Goal: Find specific page/section: Find specific page/section

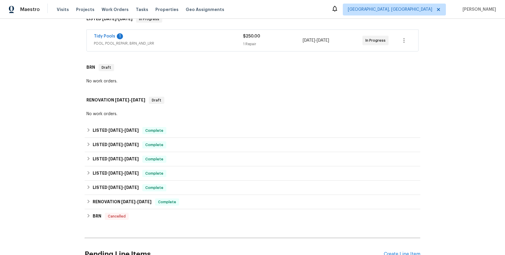
scroll to position [112, 0]
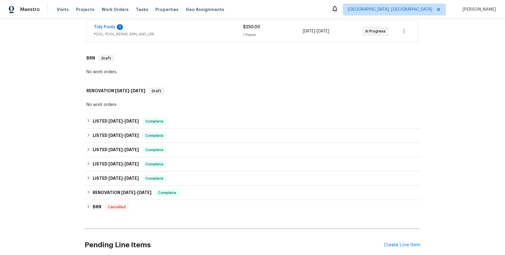
click at [134, 35] on span "POOL, POOL_REPAIR, BRN_AND_LRR" at bounding box center [168, 34] width 149 height 6
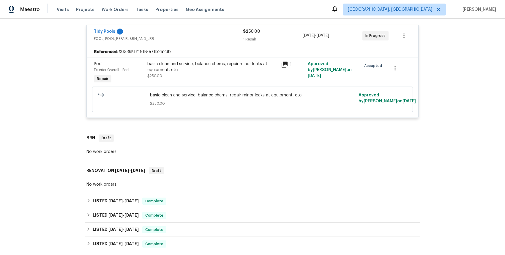
scroll to position [223, 0]
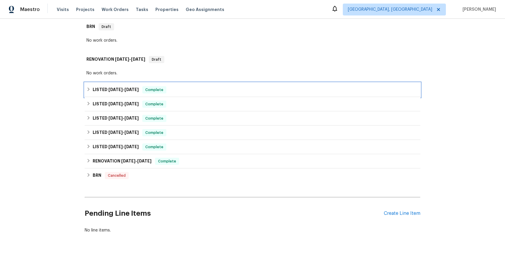
click at [115, 90] on span "[DATE]" at bounding box center [115, 89] width 14 height 4
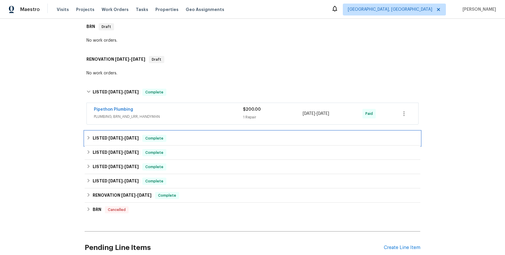
click at [113, 138] on span "[DATE]" at bounding box center [115, 138] width 14 height 4
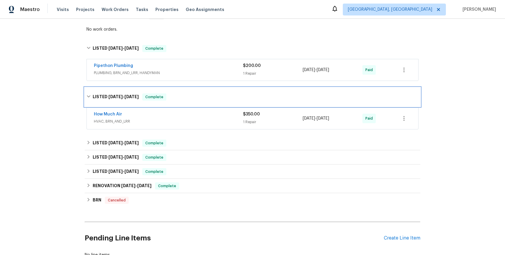
scroll to position [268, 0]
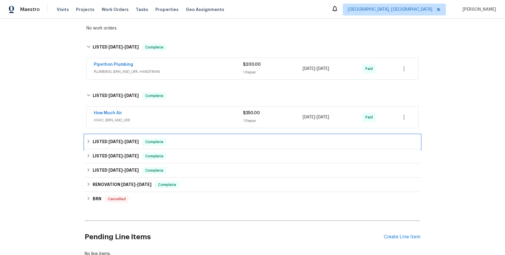
click at [114, 141] on span "[DATE]" at bounding box center [115, 141] width 14 height 4
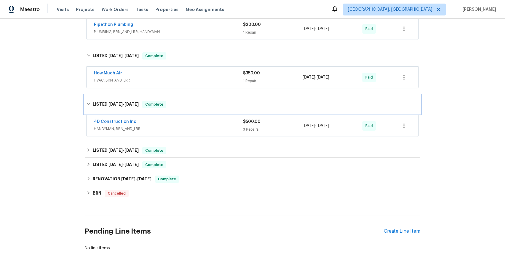
scroll to position [309, 0]
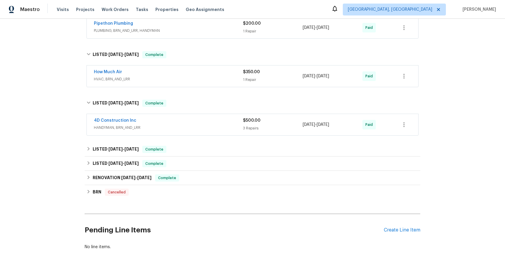
click at [119, 128] on span "HANDYMAN, BRN_AND_LRR" at bounding box center [168, 127] width 149 height 6
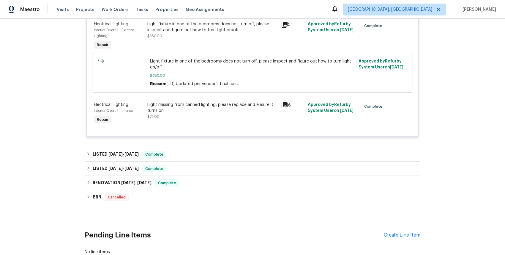
scroll to position [481, 0]
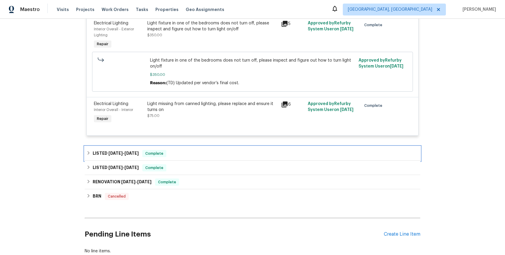
click at [114, 151] on span "[DATE]" at bounding box center [115, 153] width 14 height 4
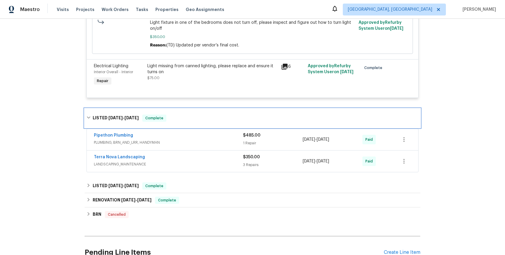
scroll to position [526, 0]
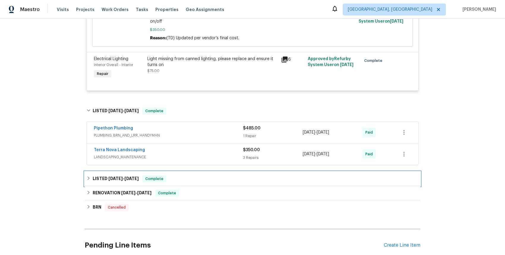
drag, startPoint x: 124, startPoint y: 176, endPoint x: 143, endPoint y: 167, distance: 21.4
click at [124, 176] on span "[DATE]" at bounding box center [131, 178] width 14 height 4
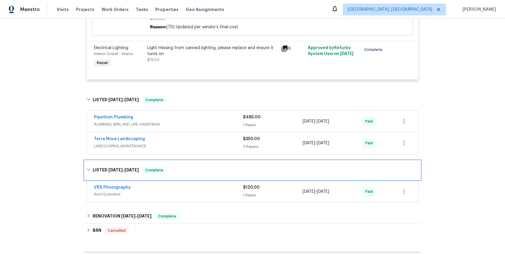
scroll to position [549, 0]
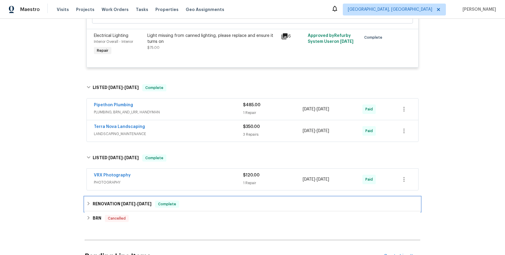
drag, startPoint x: 132, startPoint y: 202, endPoint x: 133, endPoint y: 199, distance: 3.7
click at [132, 202] on span "[DATE]" at bounding box center [128, 203] width 14 height 4
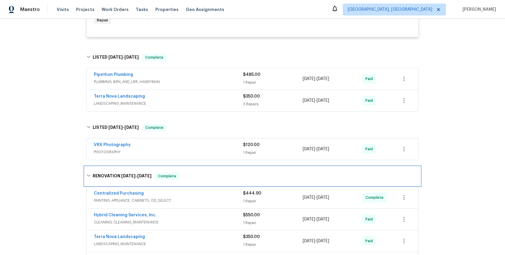
scroll to position [568, 0]
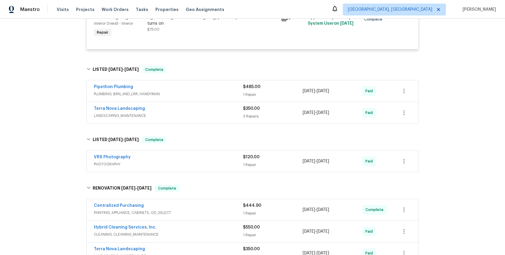
click at [139, 94] on span "PLUMBING, BRN_AND_LRR, HANDYMAN" at bounding box center [168, 94] width 149 height 6
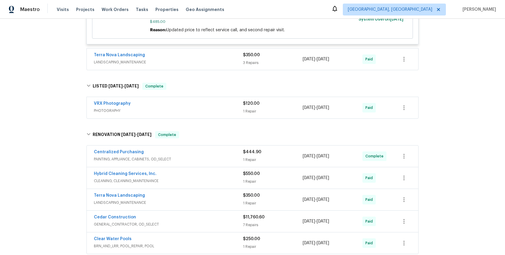
scroll to position [749, 0]
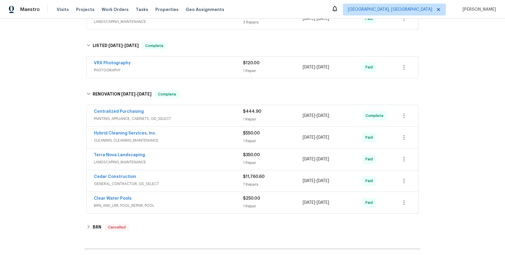
click at [119, 184] on span "GENERAL_CONTRACTOR, OD_SELECT" at bounding box center [168, 184] width 149 height 6
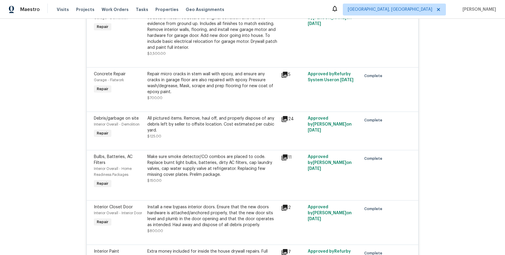
scroll to position [947, 0]
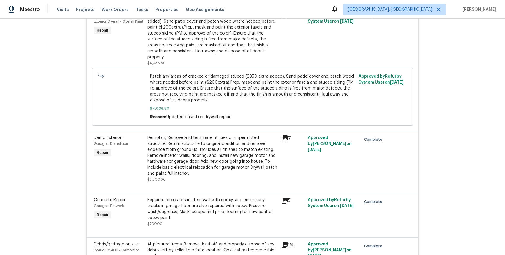
click at [282, 135] on icon at bounding box center [285, 138] width 6 height 6
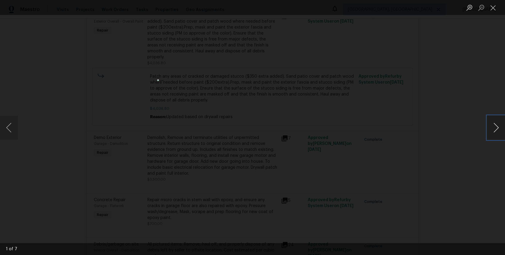
click at [494, 129] on button "Next image" at bounding box center [496, 128] width 18 height 24
click at [493, 129] on button "Next image" at bounding box center [496, 128] width 18 height 24
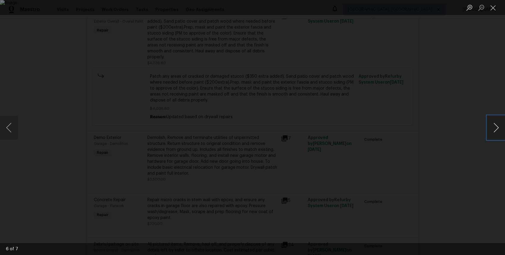
click at [493, 129] on button "Next image" at bounding box center [496, 128] width 18 height 24
